Goal: Find specific page/section: Find specific page/section

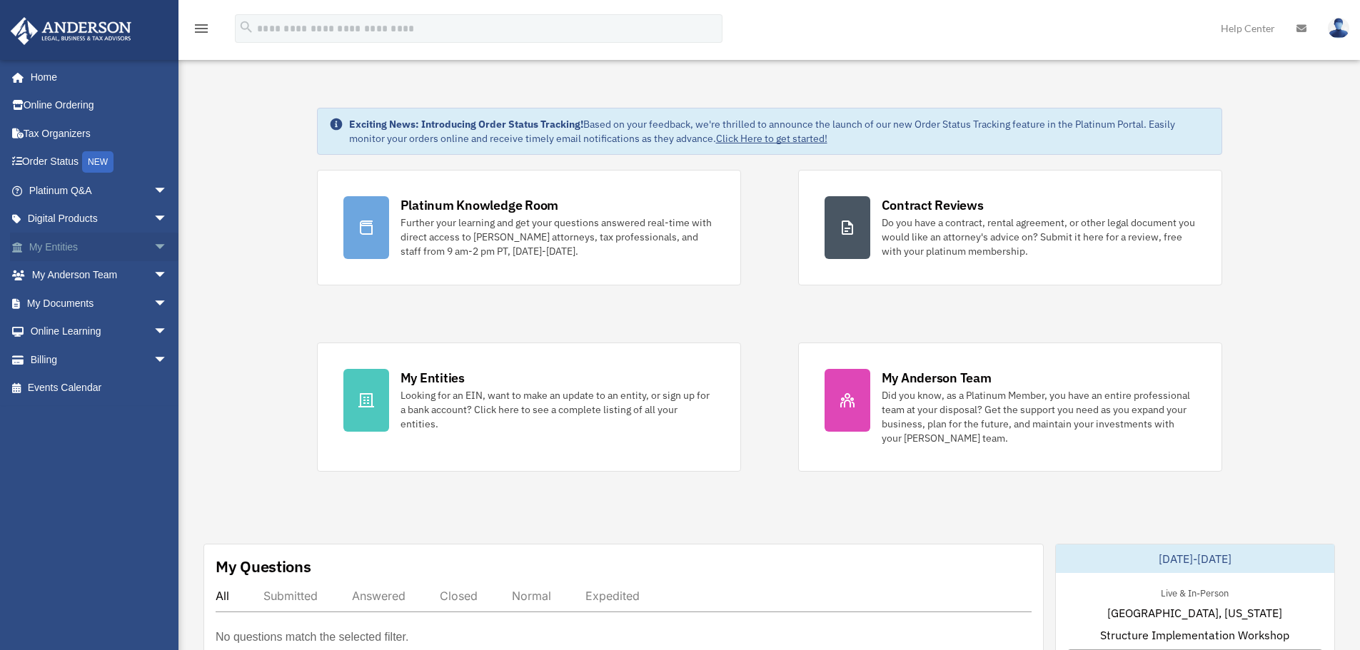
click at [47, 246] on link "My Entities arrow_drop_down" at bounding box center [99, 247] width 179 height 29
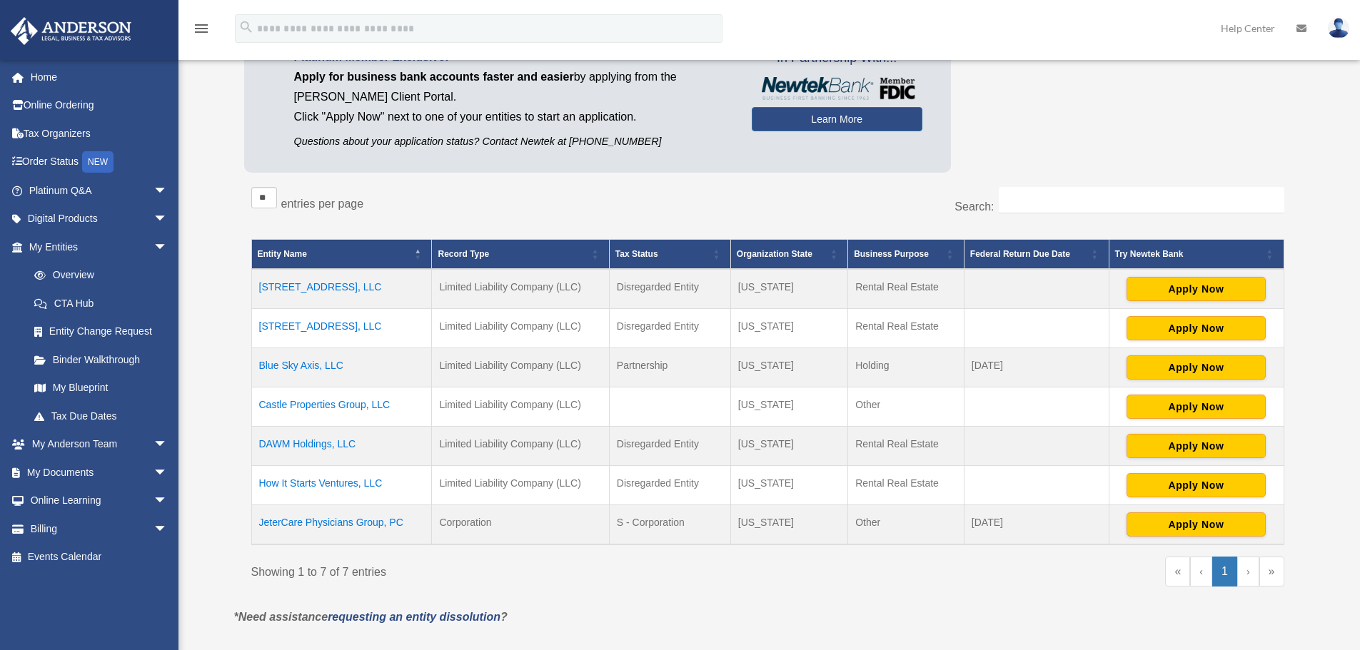
scroll to position [143, 0]
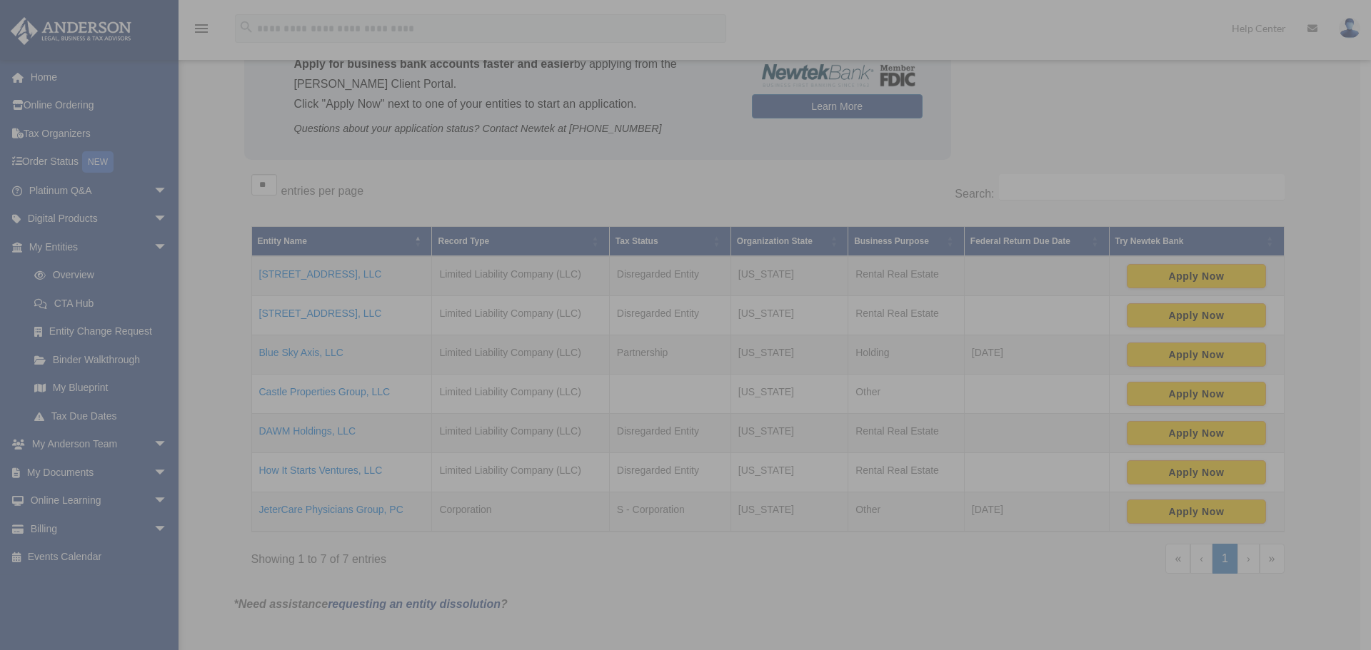
click at [332, 394] on div "x" at bounding box center [685, 325] width 1371 height 650
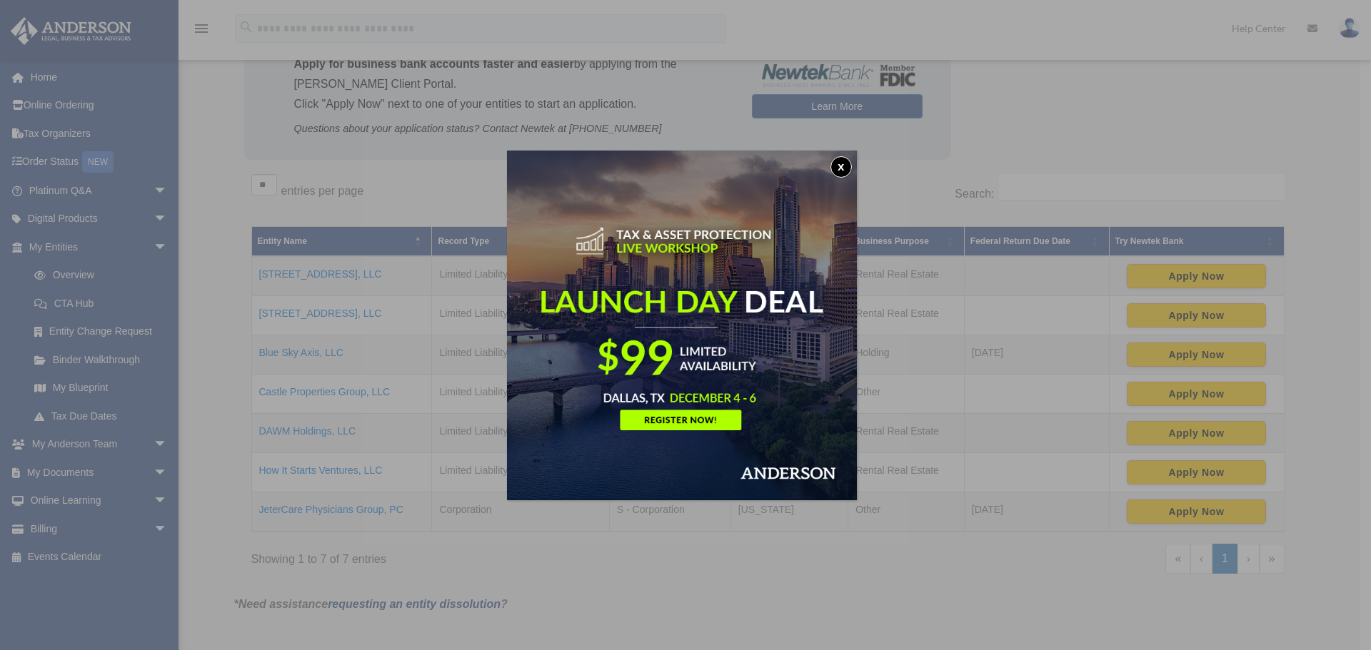
click at [844, 171] on button "x" at bounding box center [840, 166] width 21 height 21
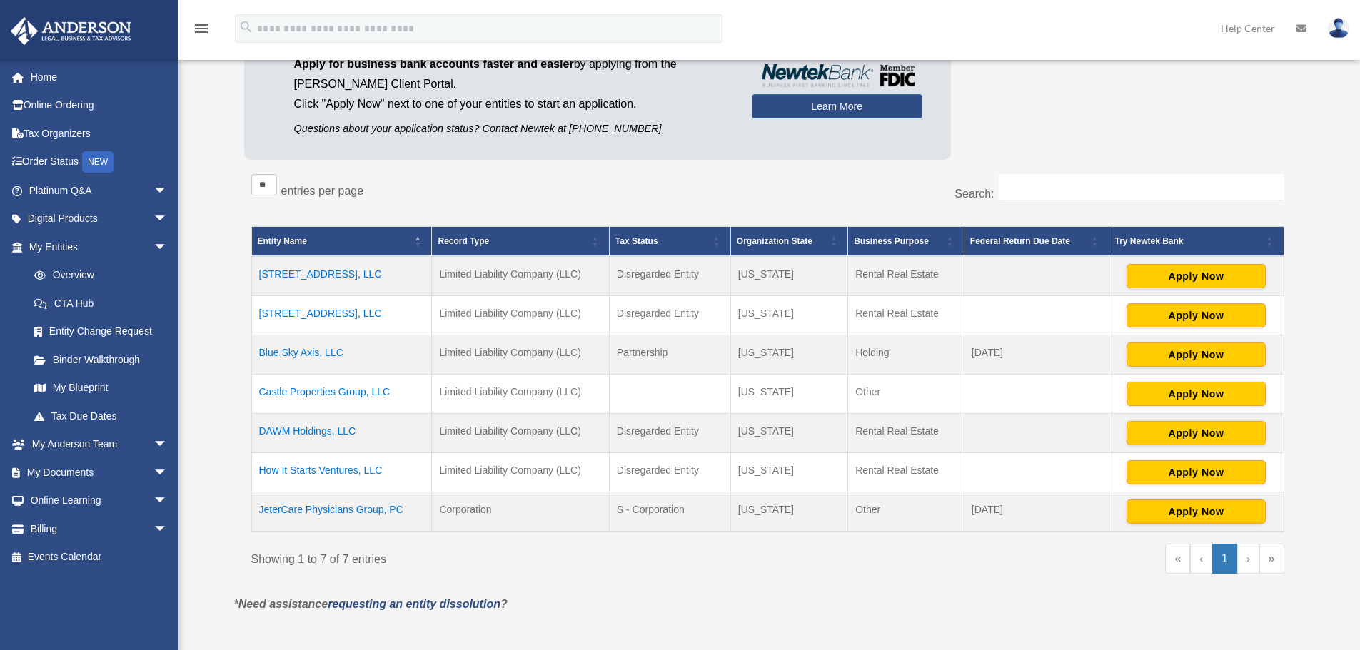
click at [333, 394] on td "Castle Properties Group, LLC" at bounding box center [341, 394] width 181 height 39
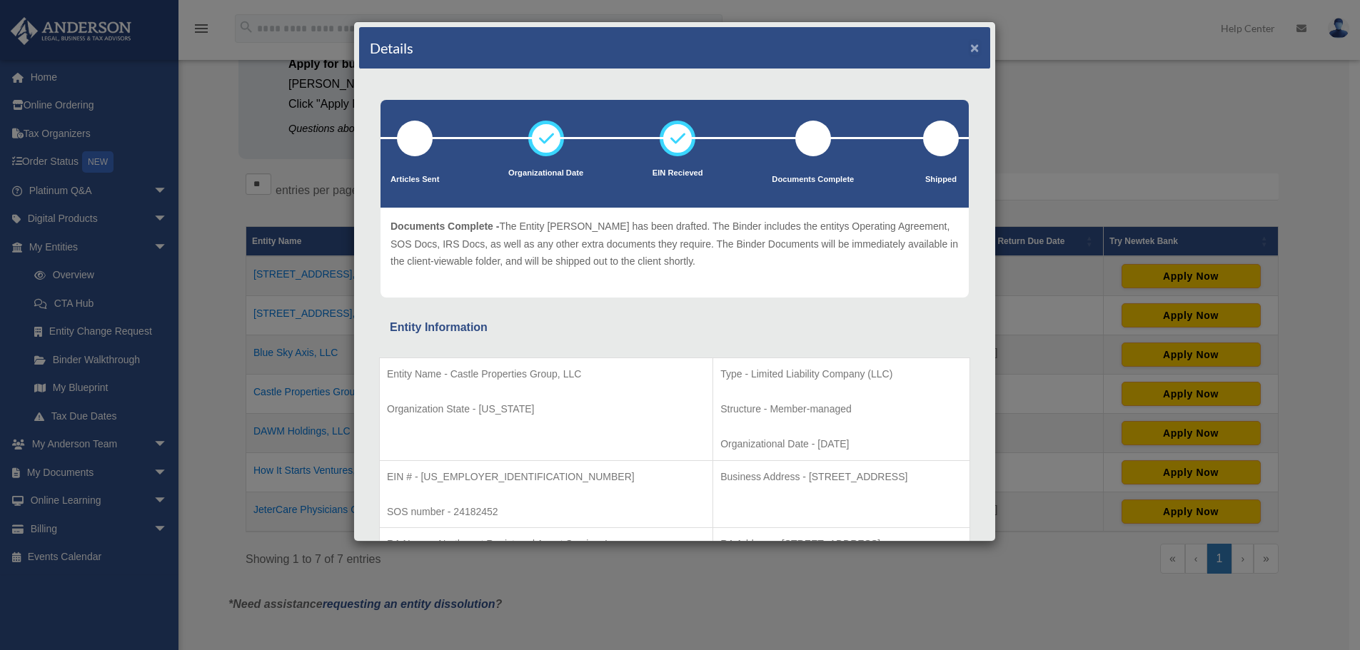
click at [970, 46] on button "×" at bounding box center [974, 47] width 9 height 15
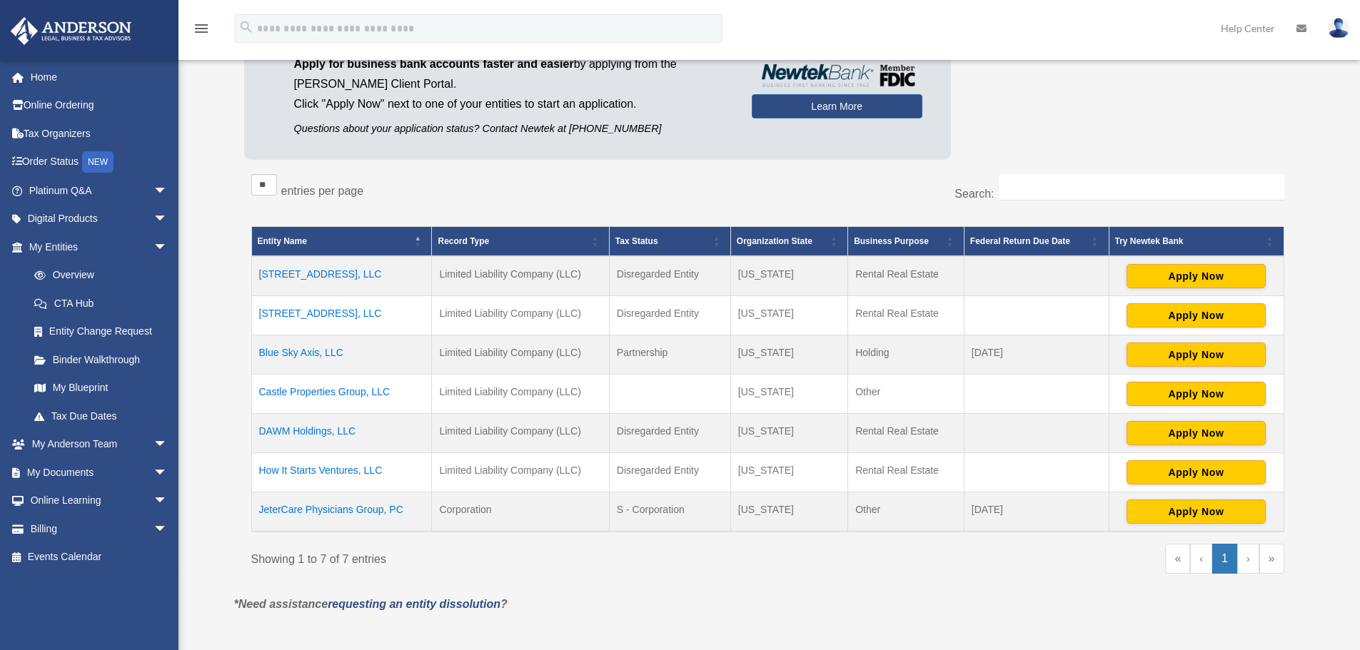
click at [352, 511] on td "JeterCare Physicians Group, PC" at bounding box center [341, 513] width 181 height 40
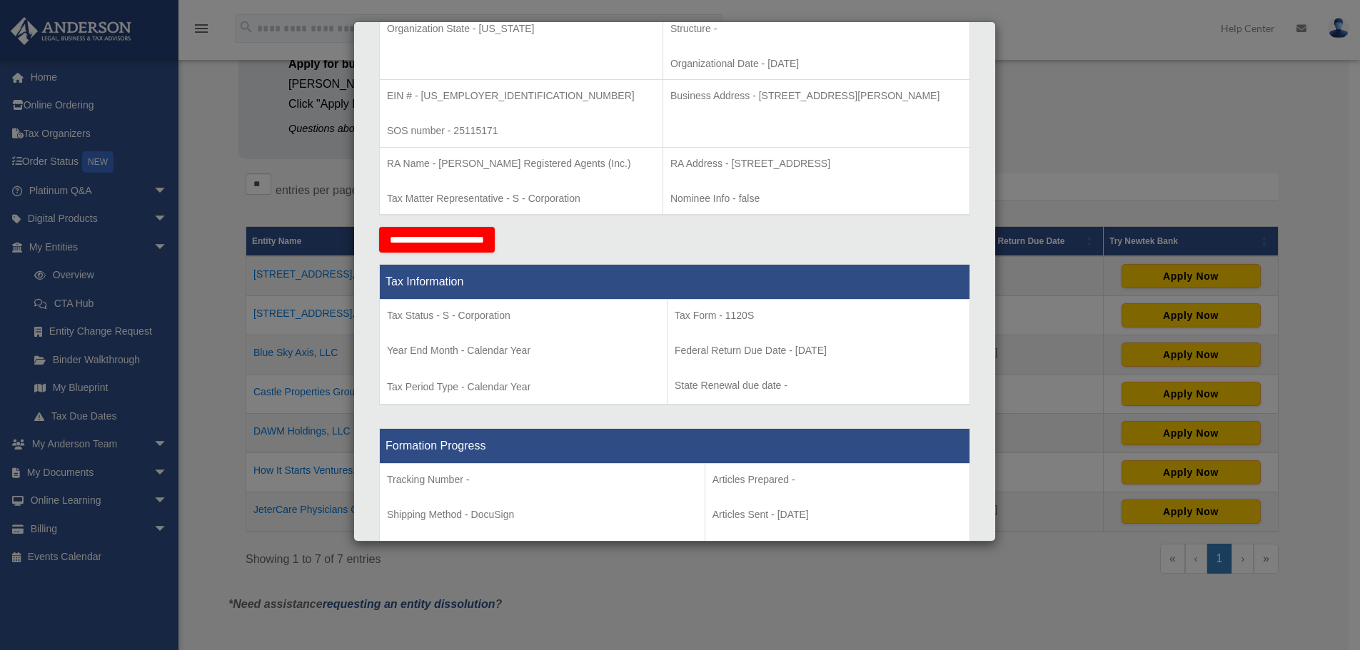
scroll to position [428, 0]
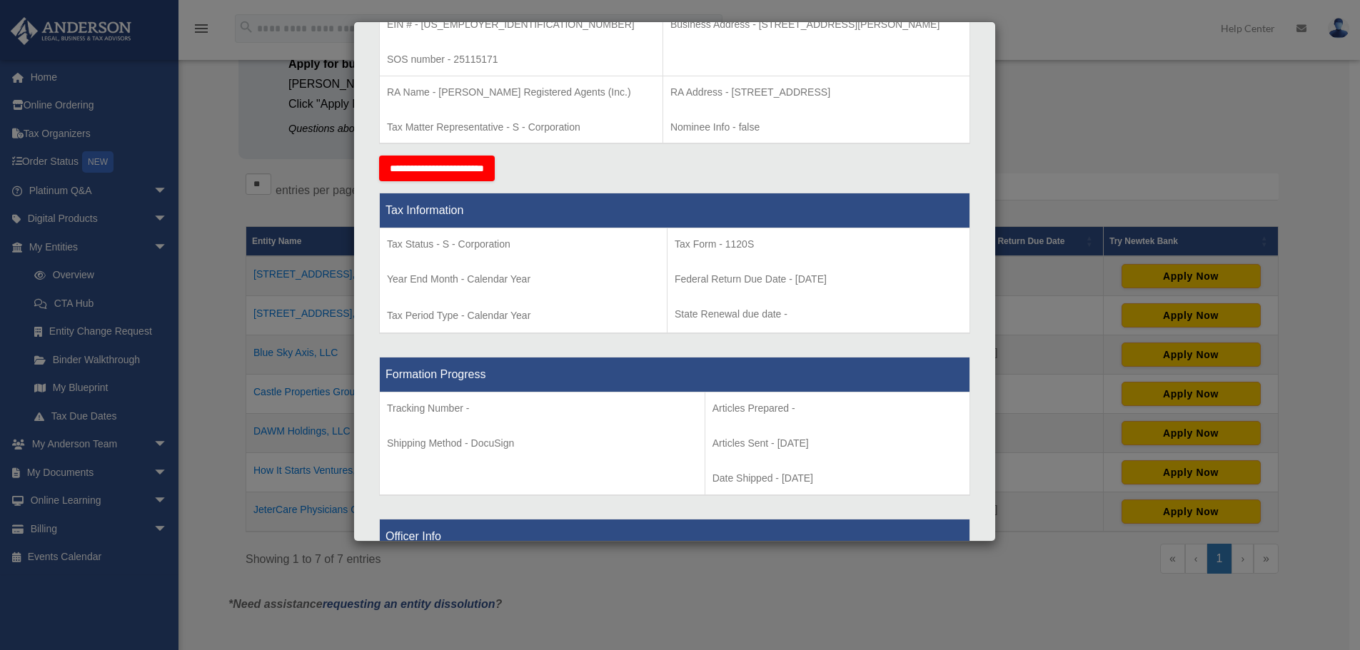
click at [1084, 114] on div "Details × Articles Sent Organizational Date" at bounding box center [680, 325] width 1360 height 650
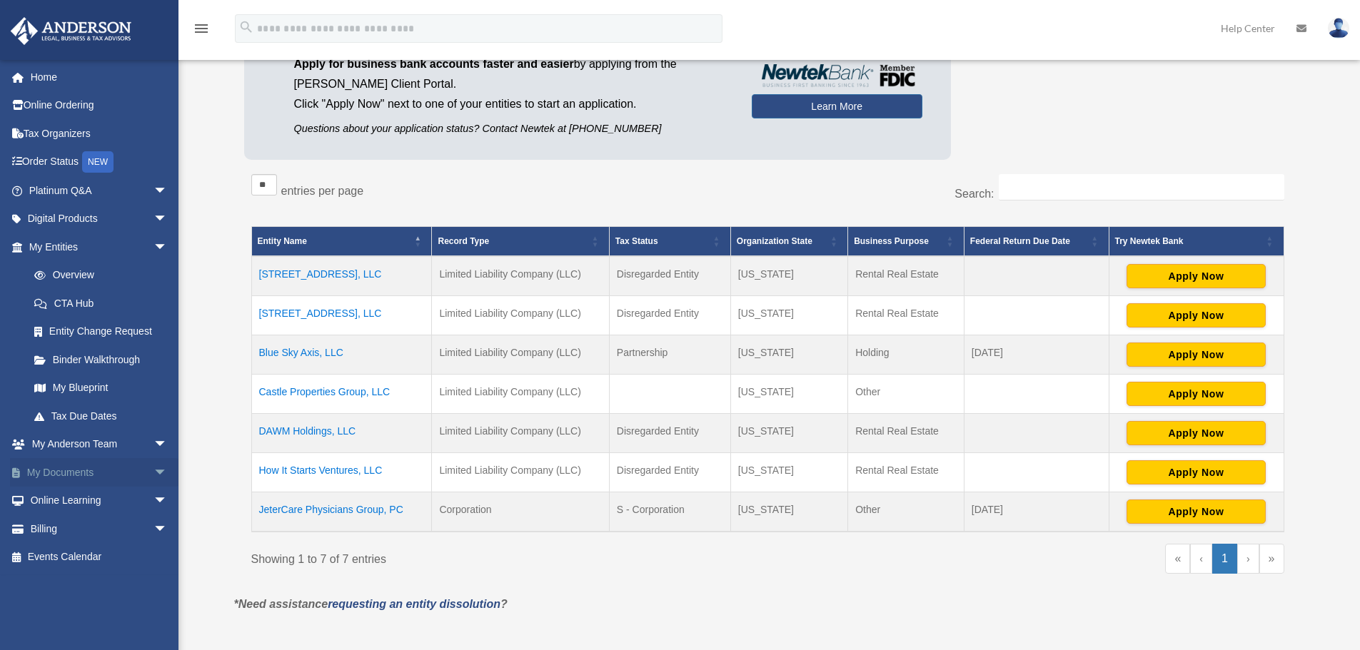
click at [49, 470] on link "My Documents arrow_drop_down" at bounding box center [99, 472] width 179 height 29
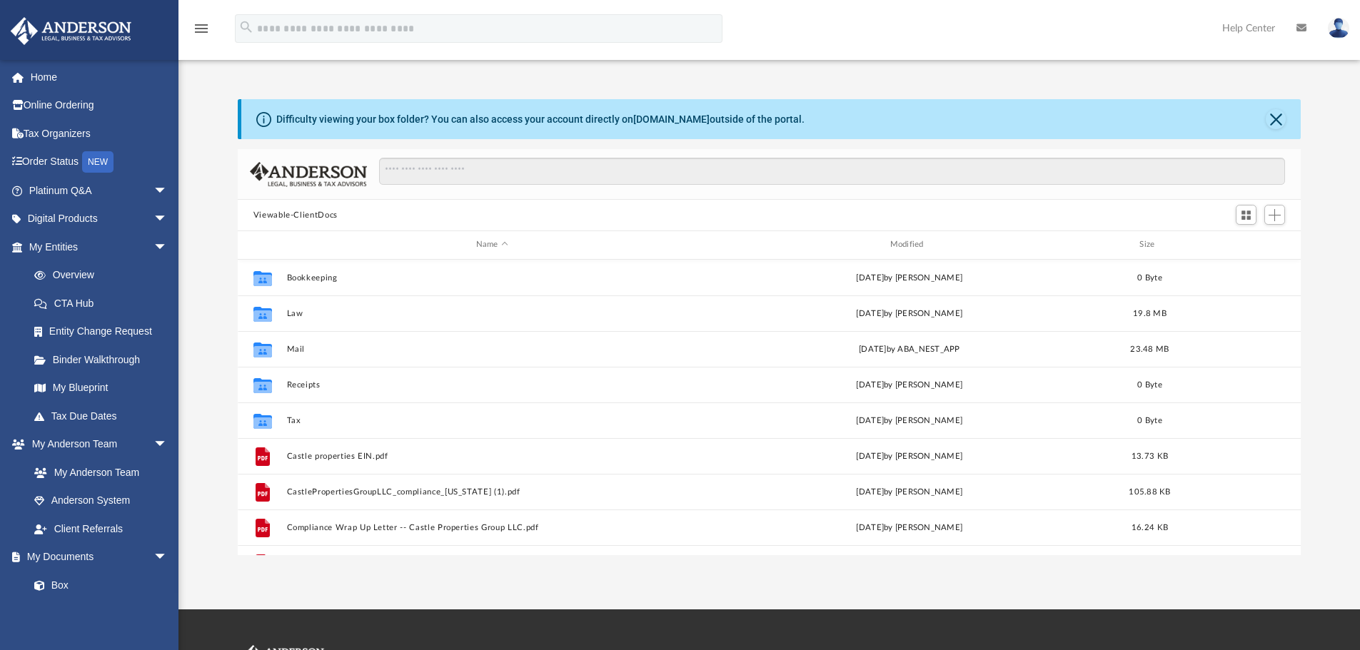
scroll to position [314, 1052]
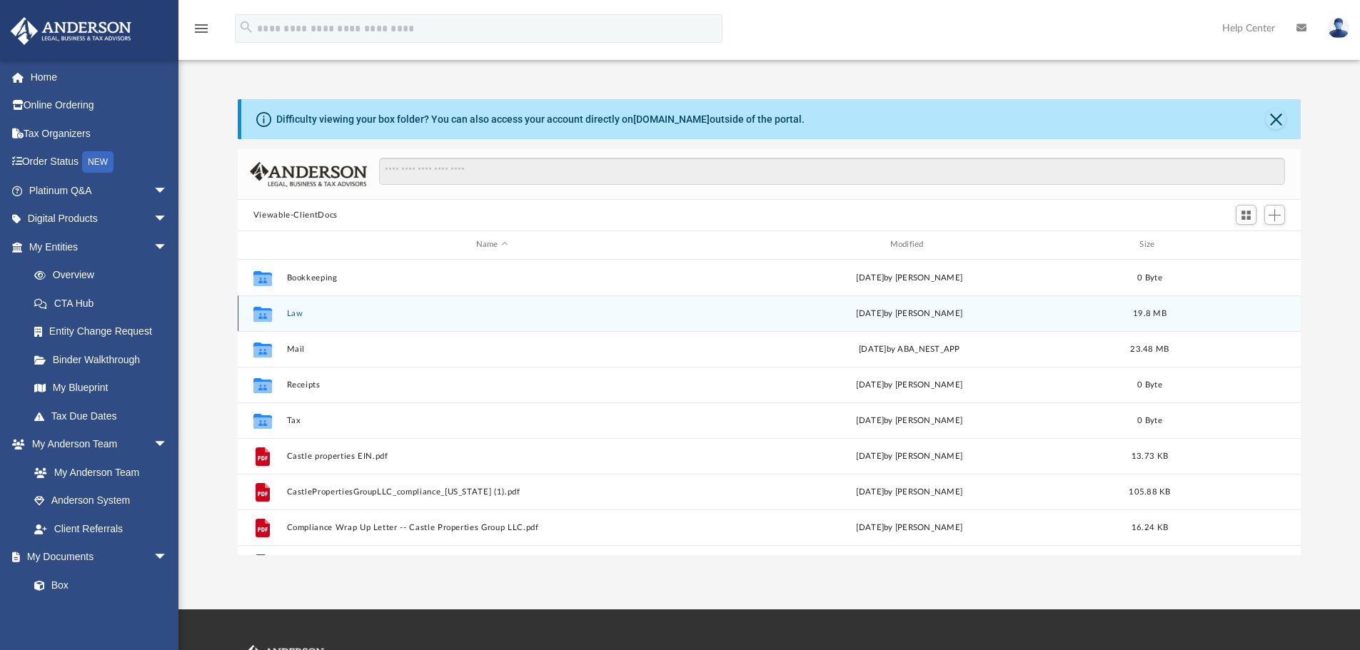
click at [290, 311] on button "Law" at bounding box center [491, 313] width 411 height 9
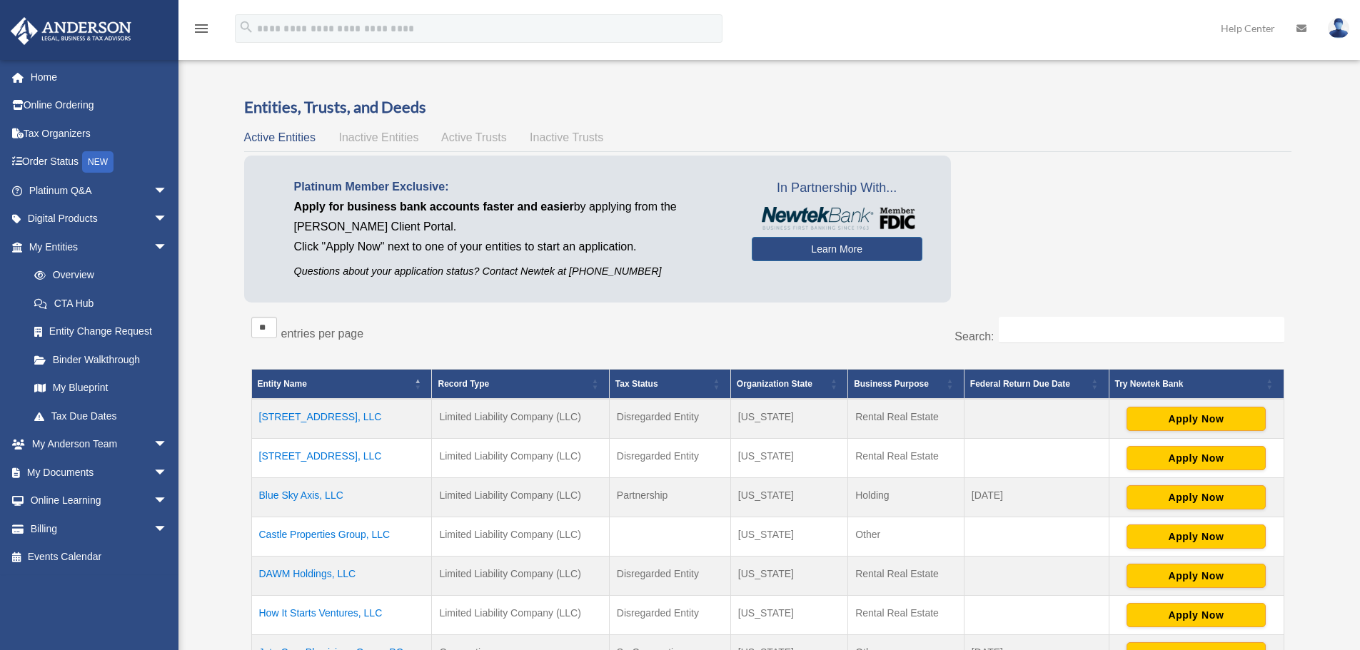
scroll to position [143, 0]
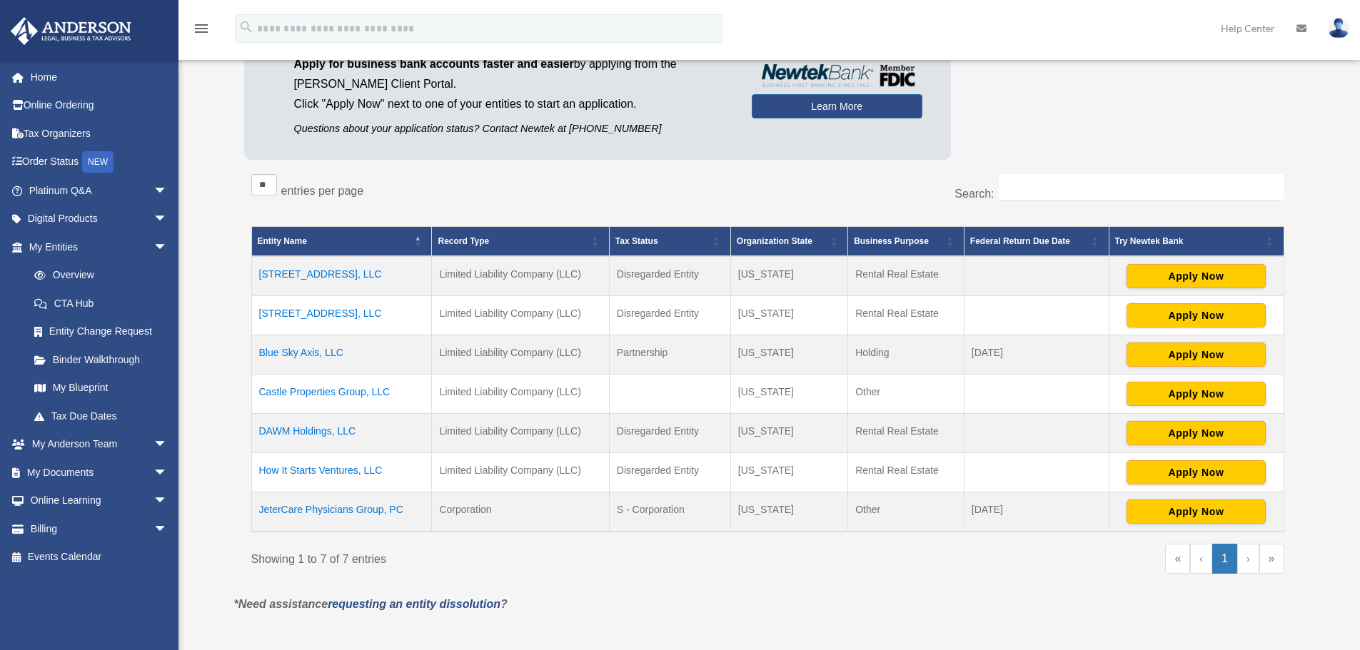
click at [330, 510] on td "JeterCare Physicians Group, PC" at bounding box center [341, 513] width 181 height 40
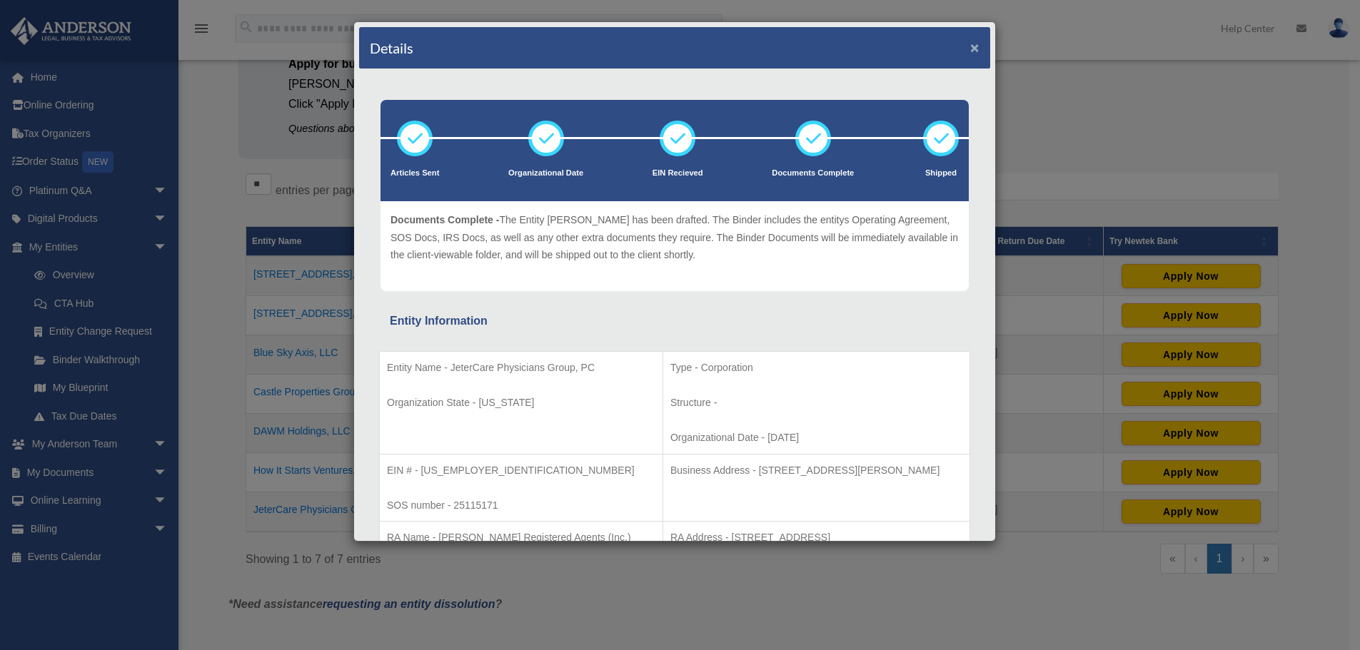
click at [970, 47] on button "×" at bounding box center [974, 47] width 9 height 15
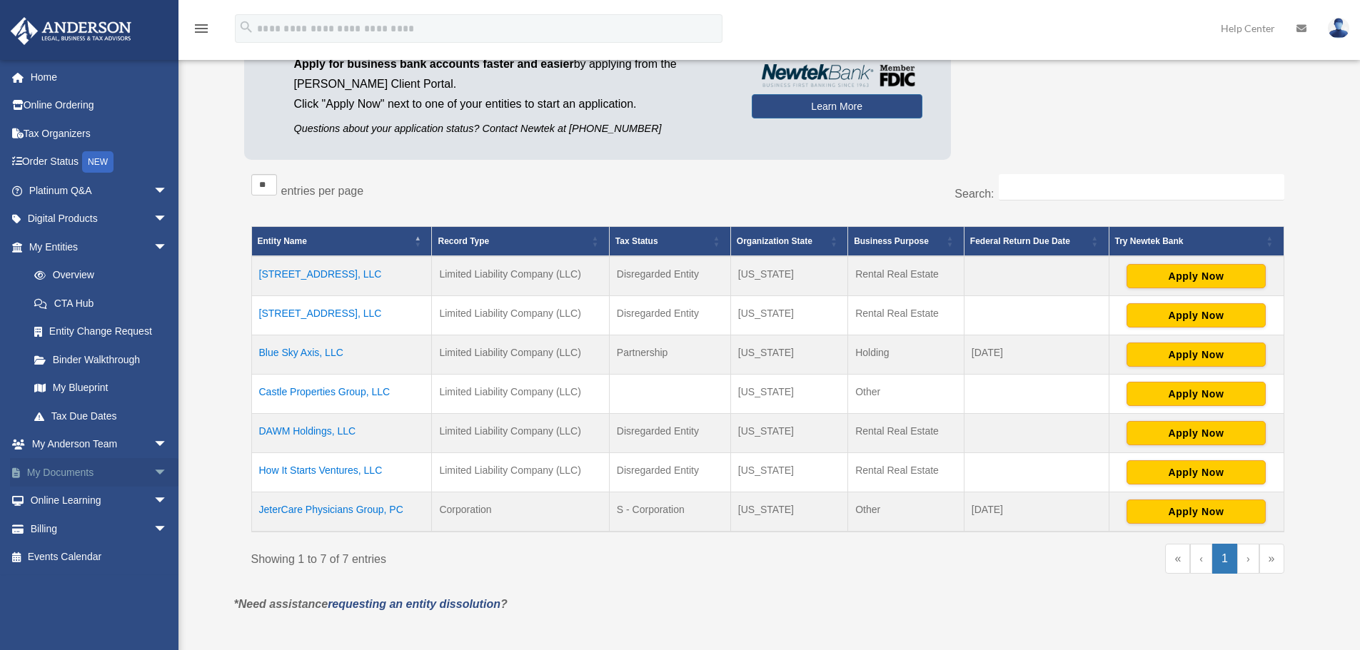
click at [70, 473] on link "My Documents arrow_drop_down" at bounding box center [99, 472] width 179 height 29
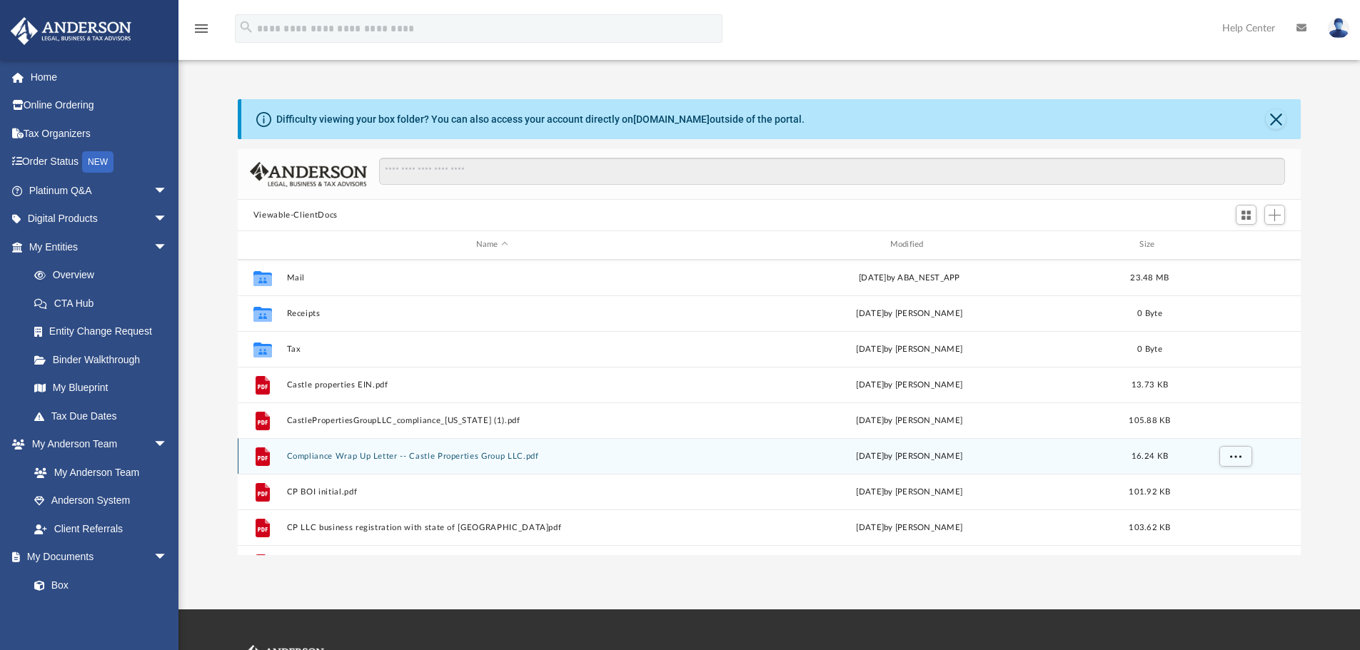
scroll to position [133, 0]
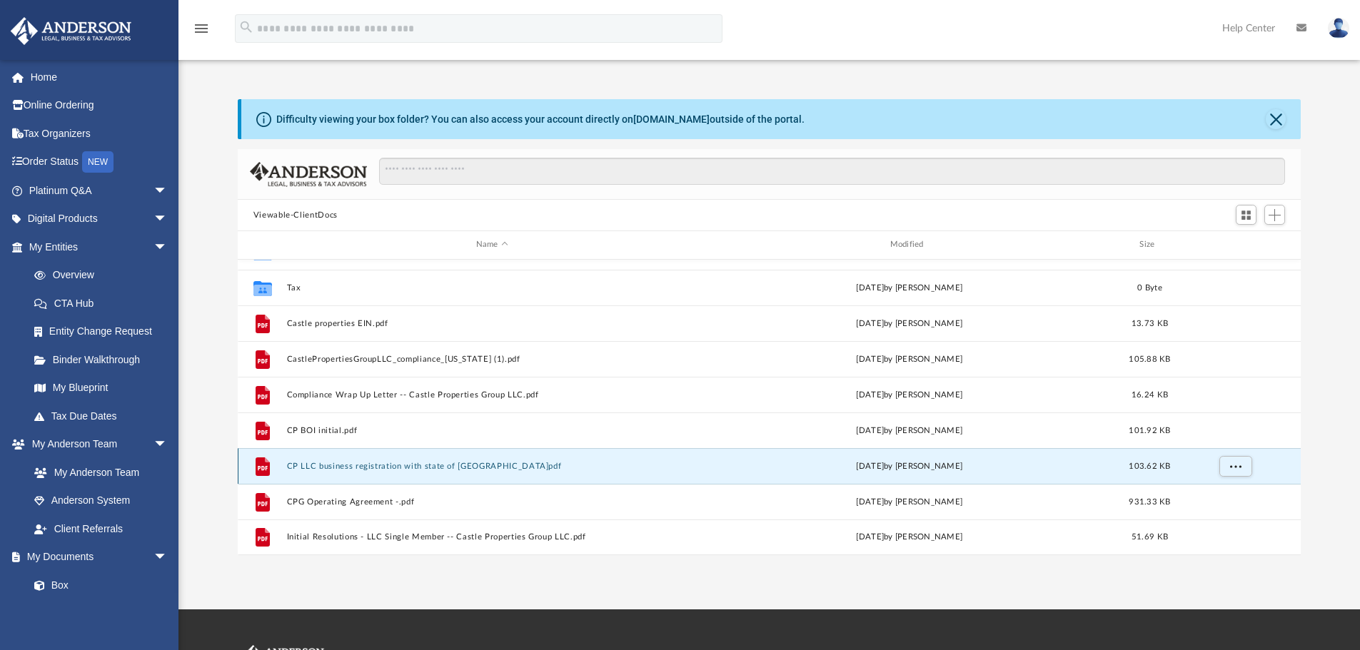
click at [329, 466] on button "CP LLC business registration with state of [GEOGRAPHIC_DATA]pdf" at bounding box center [491, 466] width 411 height 9
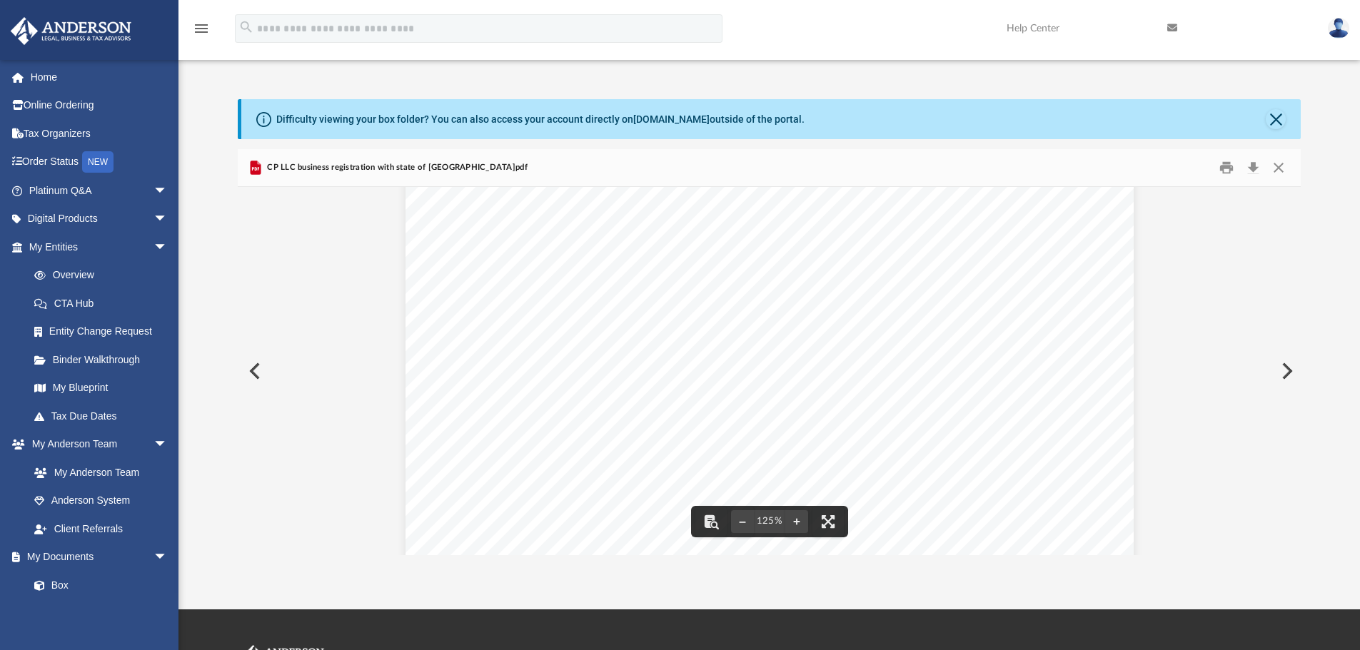
scroll to position [214, 0]
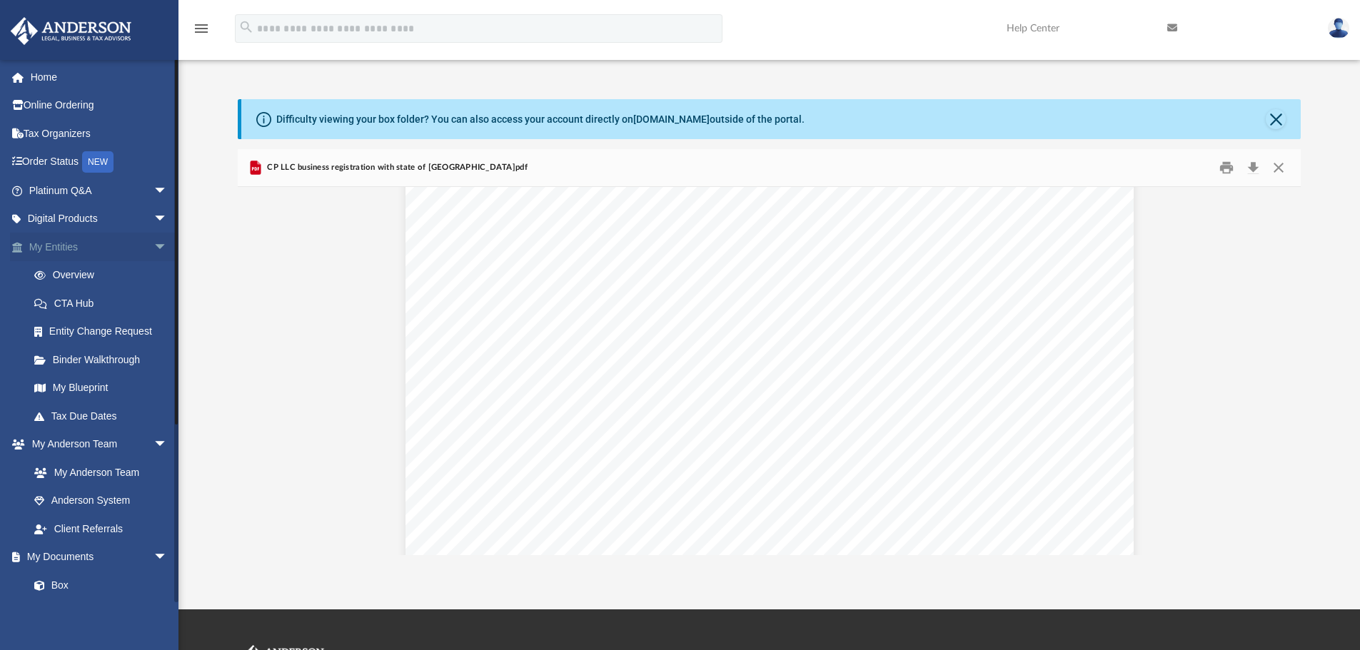
click at [58, 248] on link "My Entities arrow_drop_down" at bounding box center [99, 247] width 179 height 29
